Goal: Task Accomplishment & Management: Manage account settings

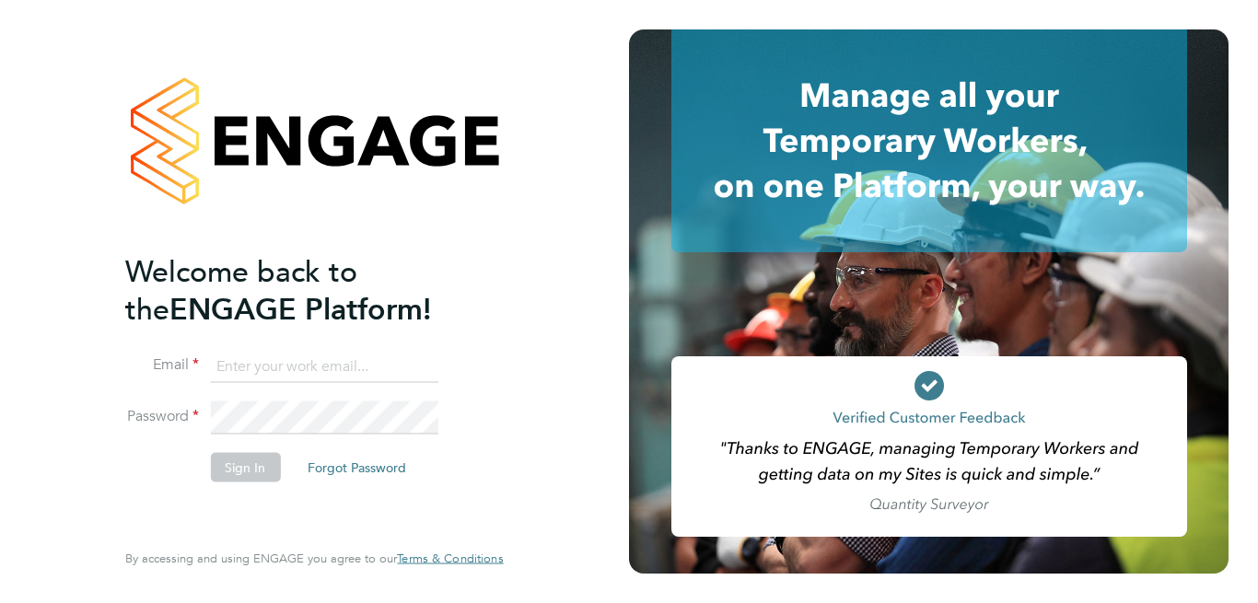
click at [264, 370] on input at bounding box center [323, 366] width 227 height 33
type input "mark.woodsworth@gmail.com"
click at [242, 462] on button "Sign In" at bounding box center [245, 467] width 70 height 29
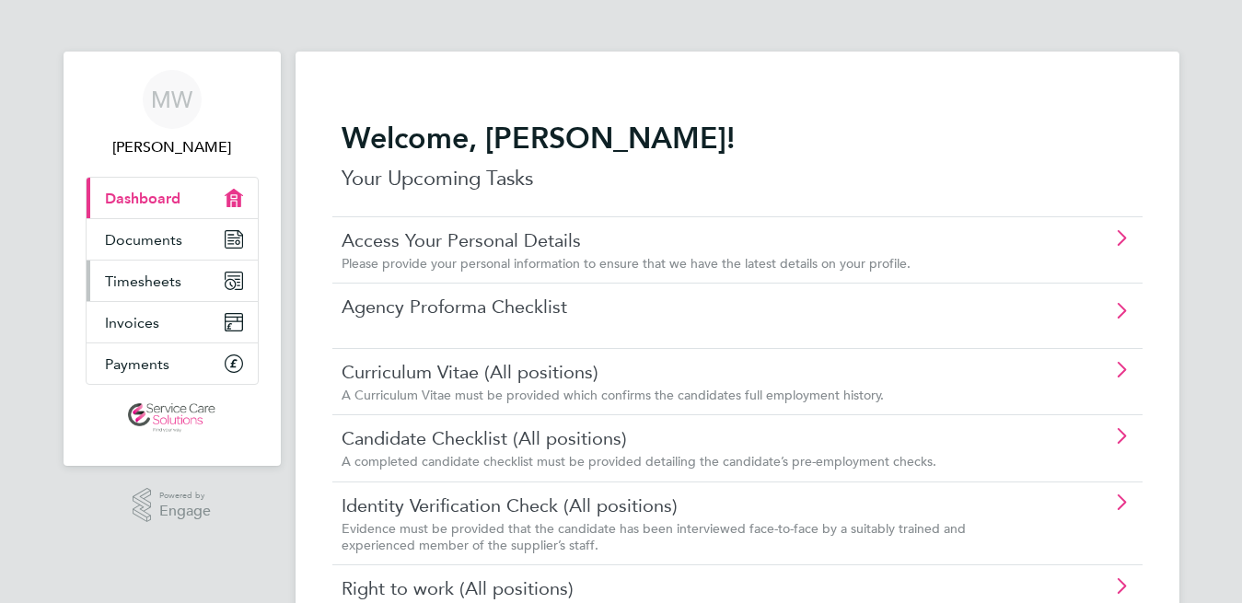
click at [158, 287] on span "Timesheets" at bounding box center [143, 281] width 76 height 17
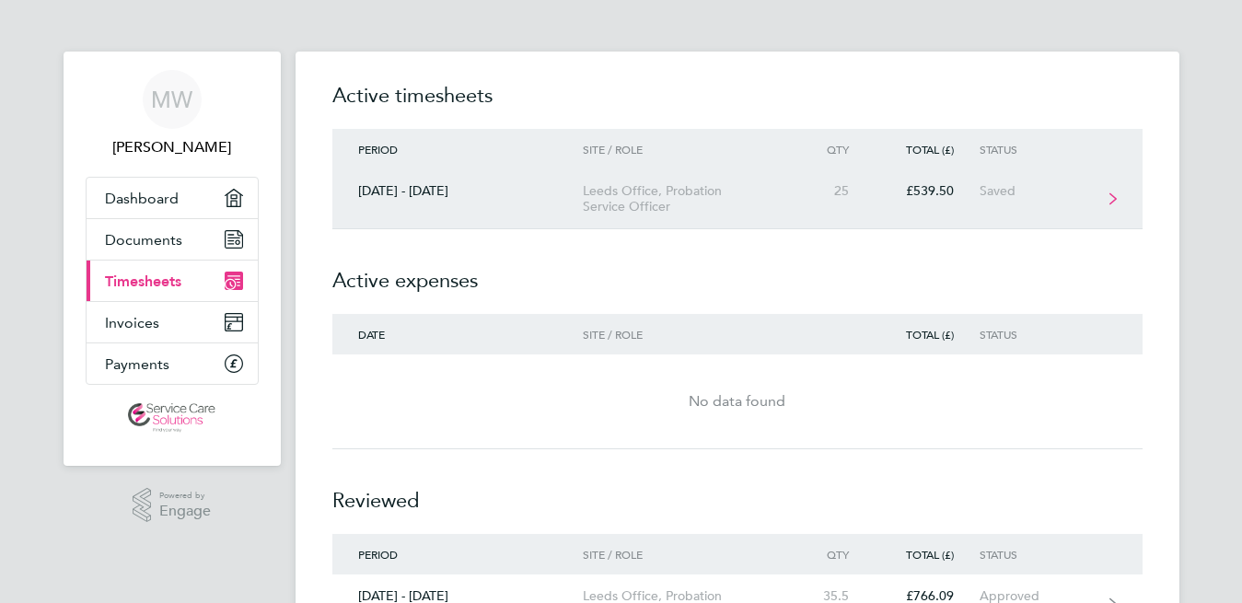
click at [1111, 198] on icon at bounding box center [1113, 198] width 7 height 13
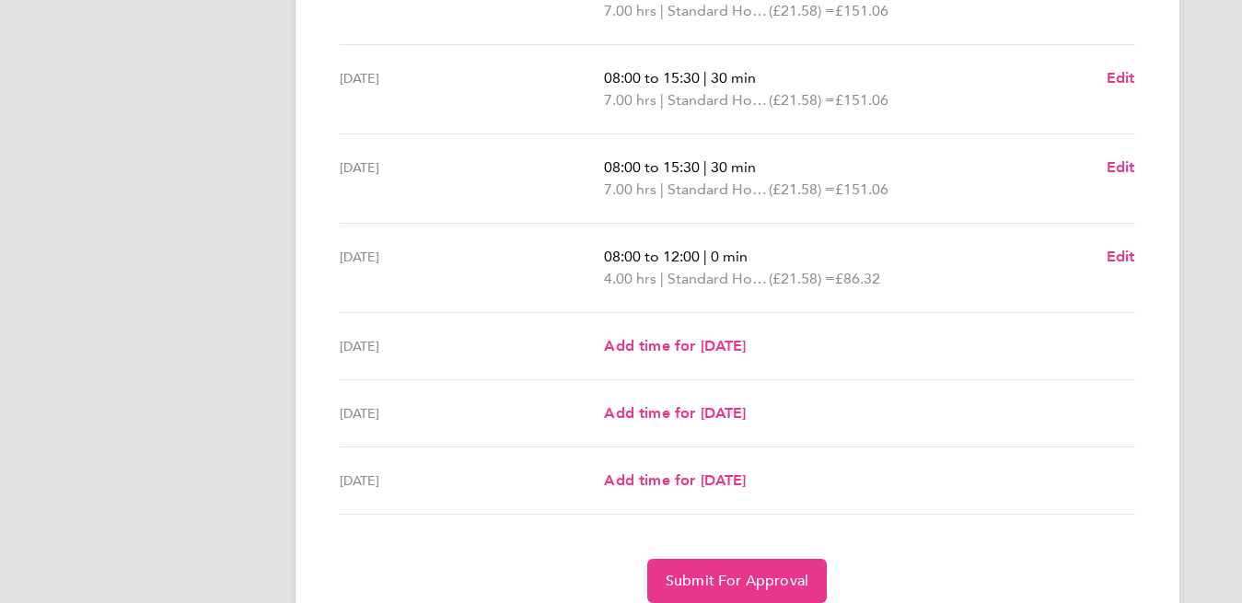
scroll to position [645, 0]
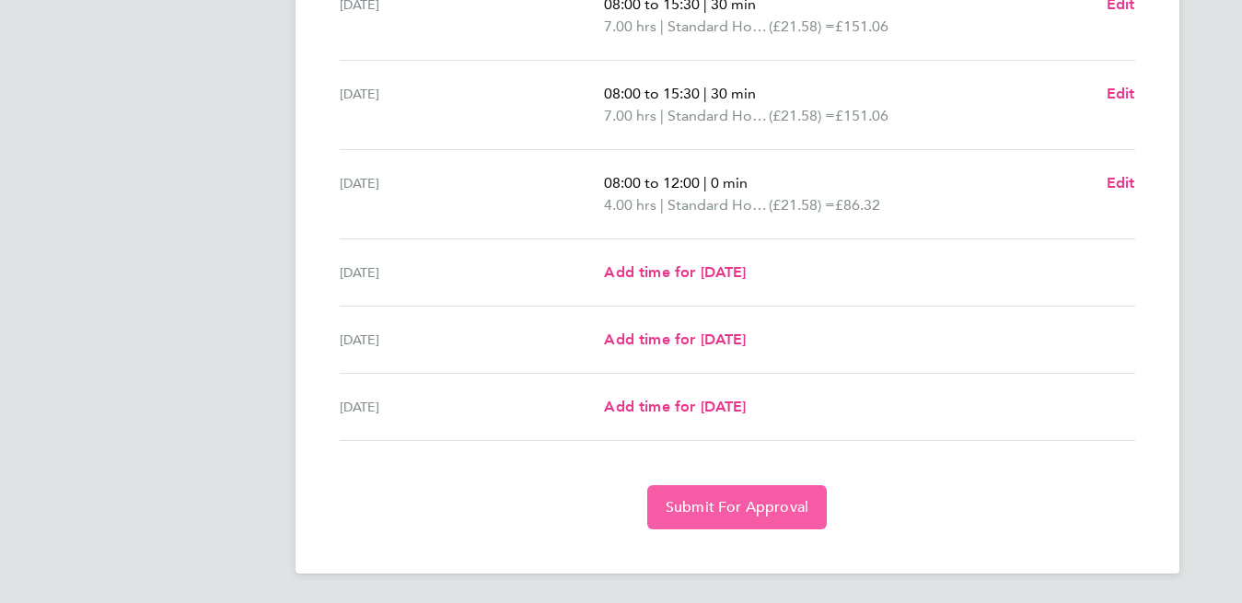
click at [727, 500] on span "Submit For Approval" at bounding box center [737, 507] width 143 height 18
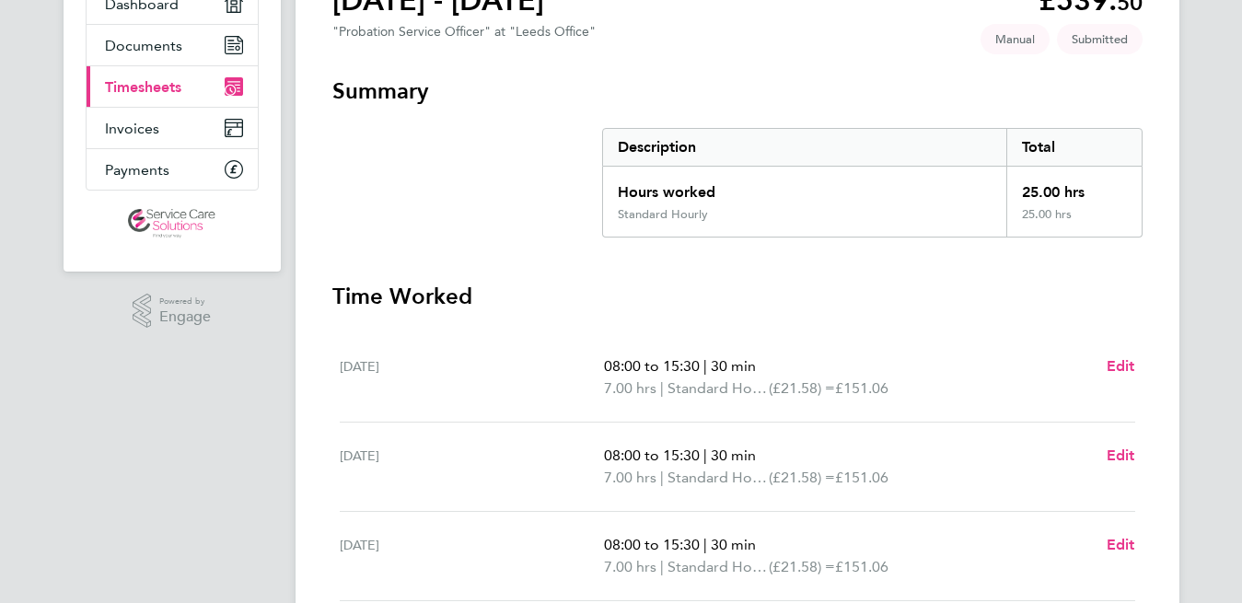
scroll to position [0, 0]
